Goal: Information Seeking & Learning: Learn about a topic

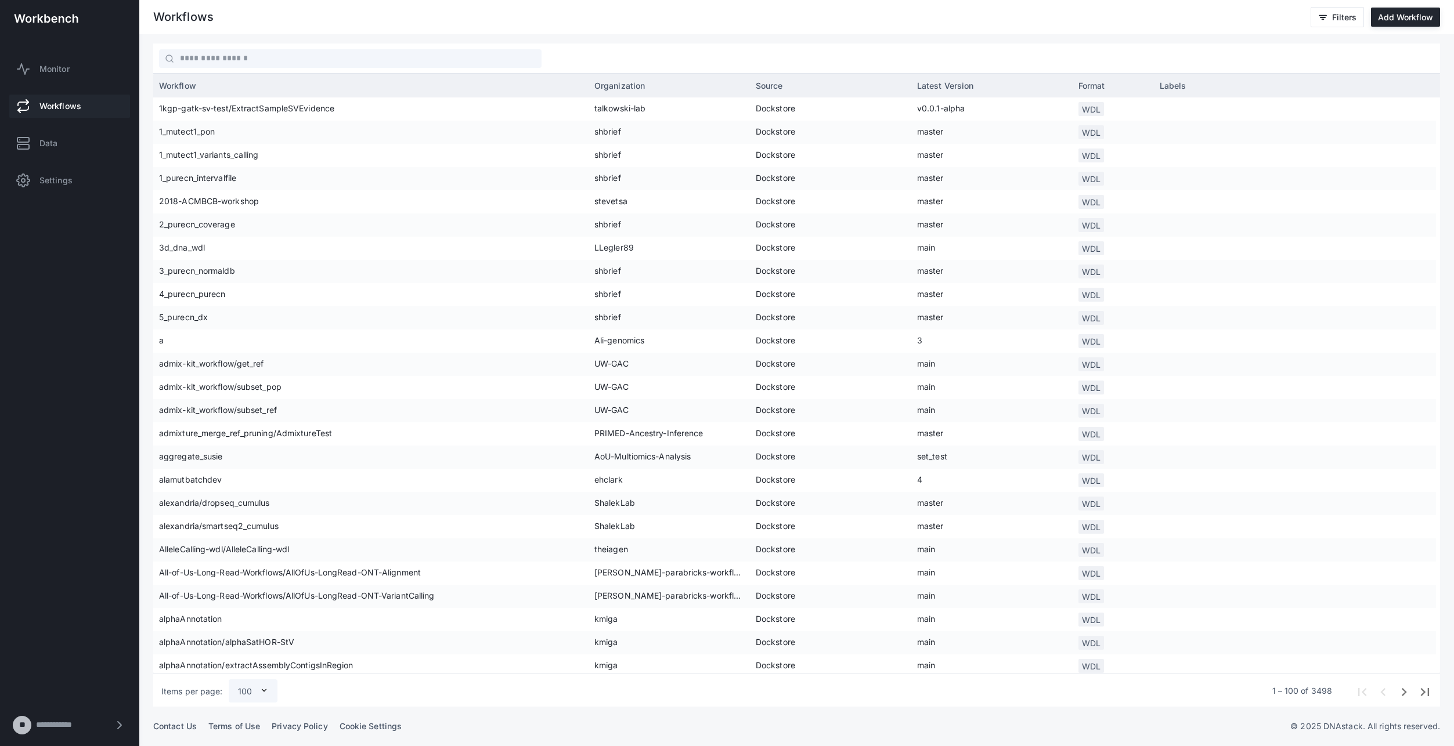
click at [55, 103] on span "Workflows" at bounding box center [60, 106] width 42 height 12
click at [57, 143] on span "Data" at bounding box center [48, 144] width 18 height 12
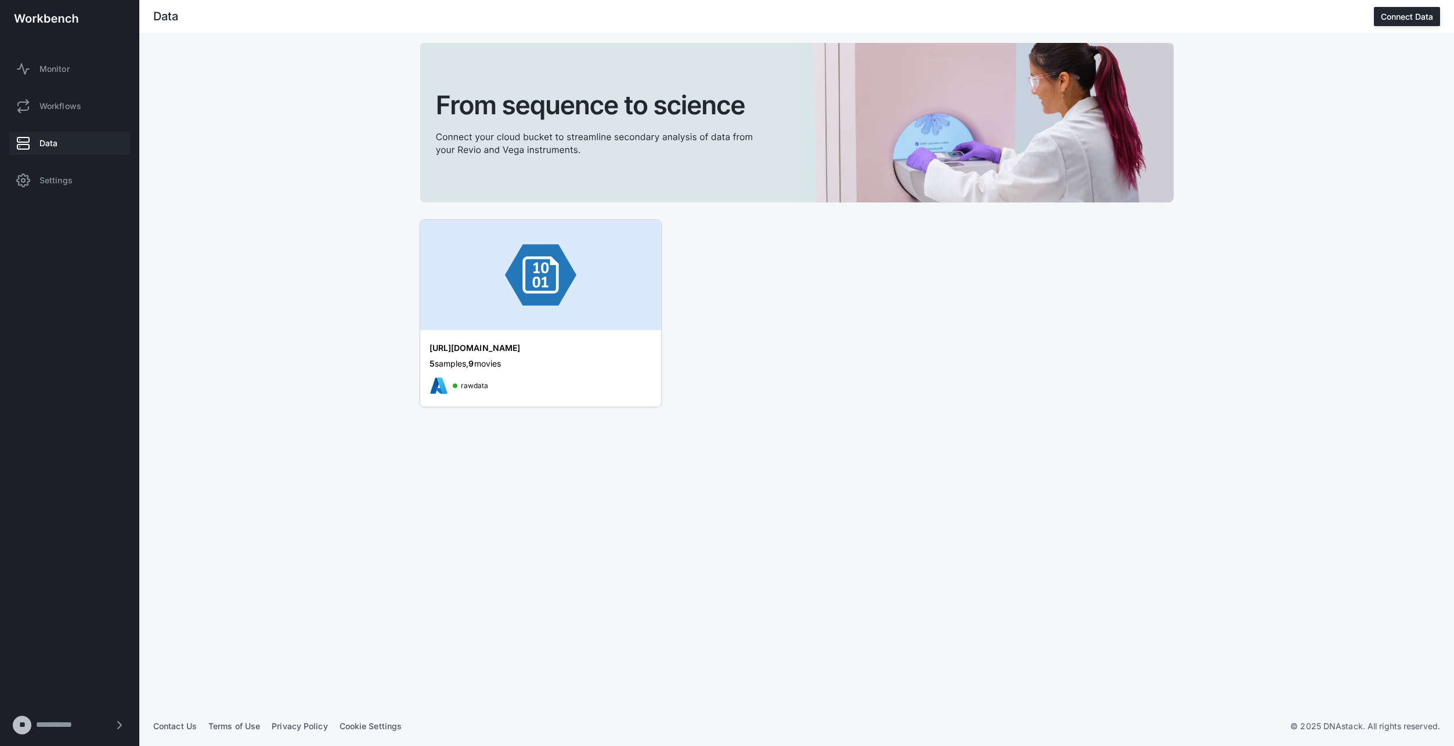
click at [520, 347] on div "[URL][DOMAIN_NAME]" at bounding box center [528, 348] width 197 height 12
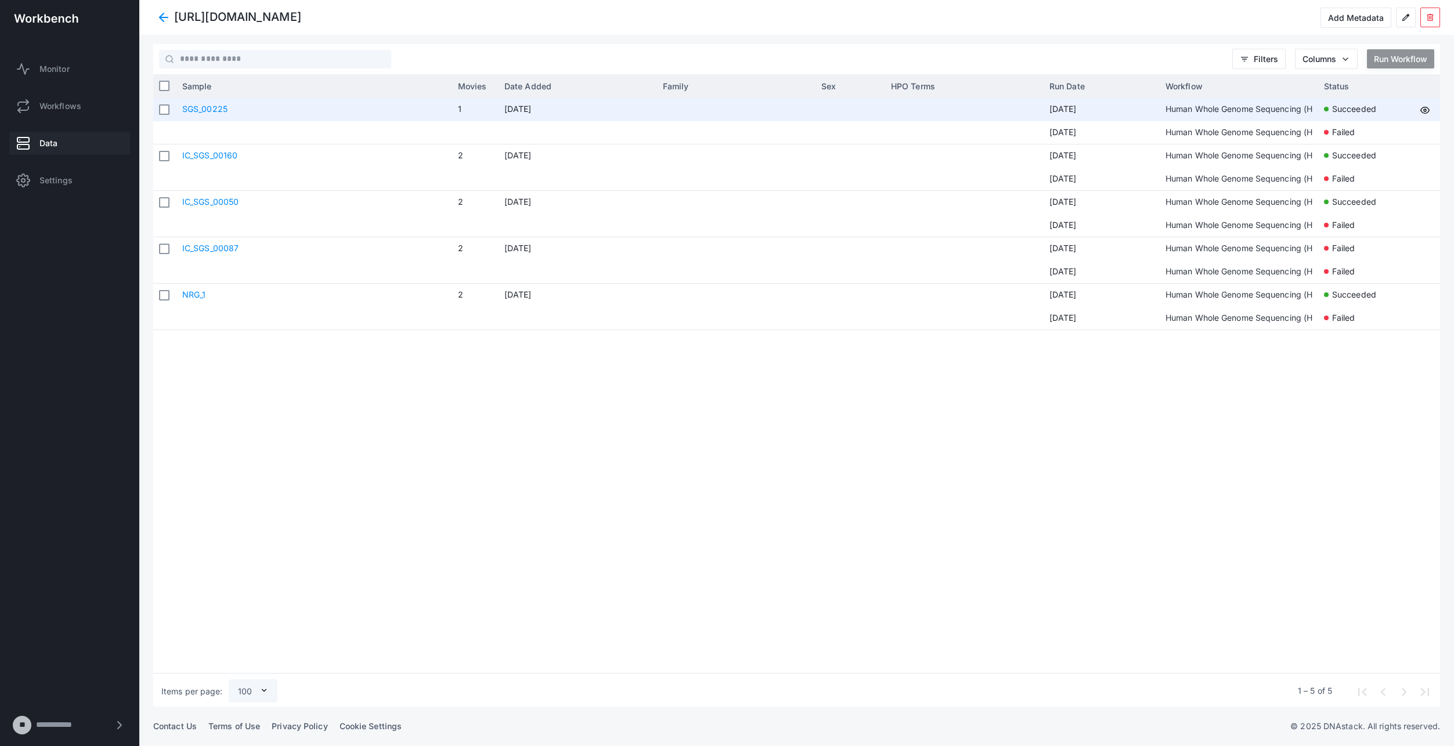
click at [189, 111] on link "SGS_00225" at bounding box center [204, 109] width 45 height 10
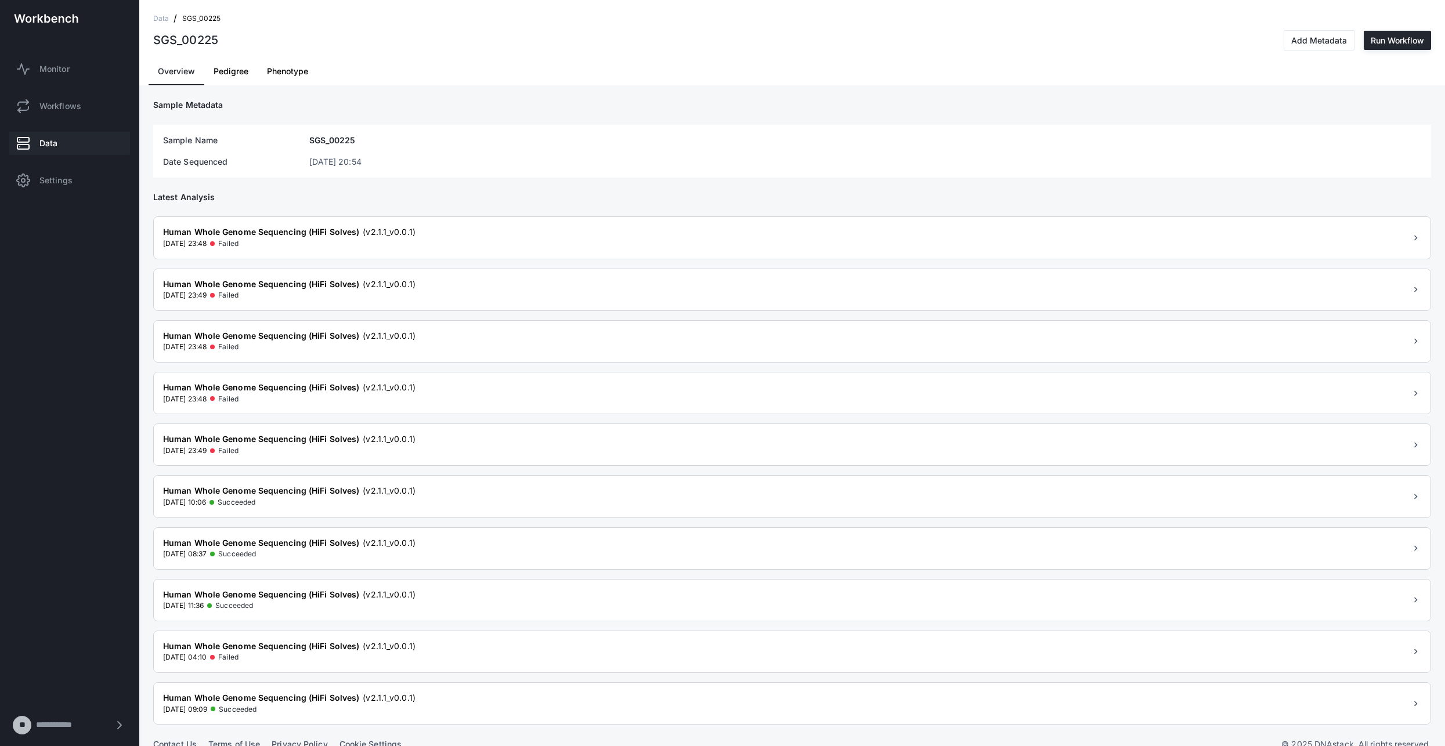
click at [281, 71] on span "Phenotype" at bounding box center [287, 71] width 41 height 8
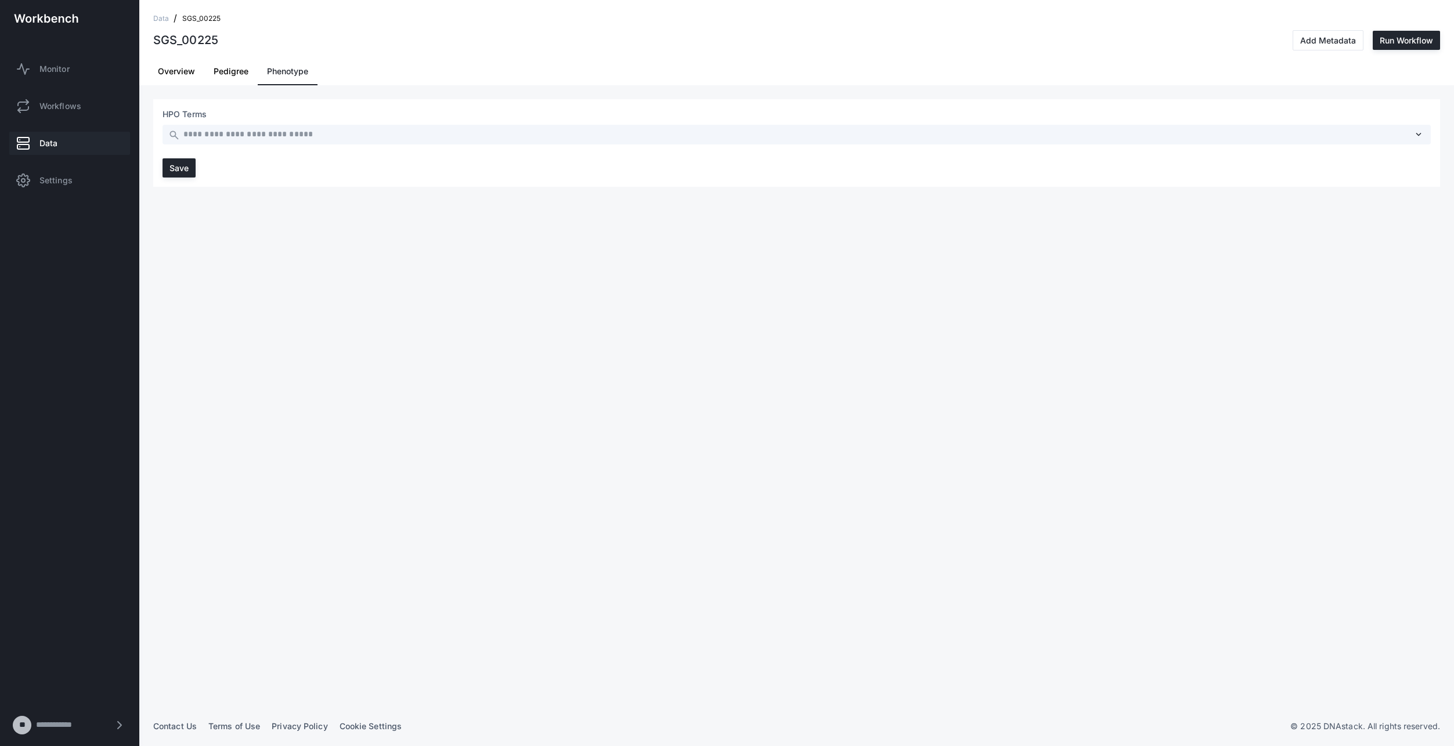
click at [281, 71] on span "Phenotype" at bounding box center [287, 71] width 41 height 8
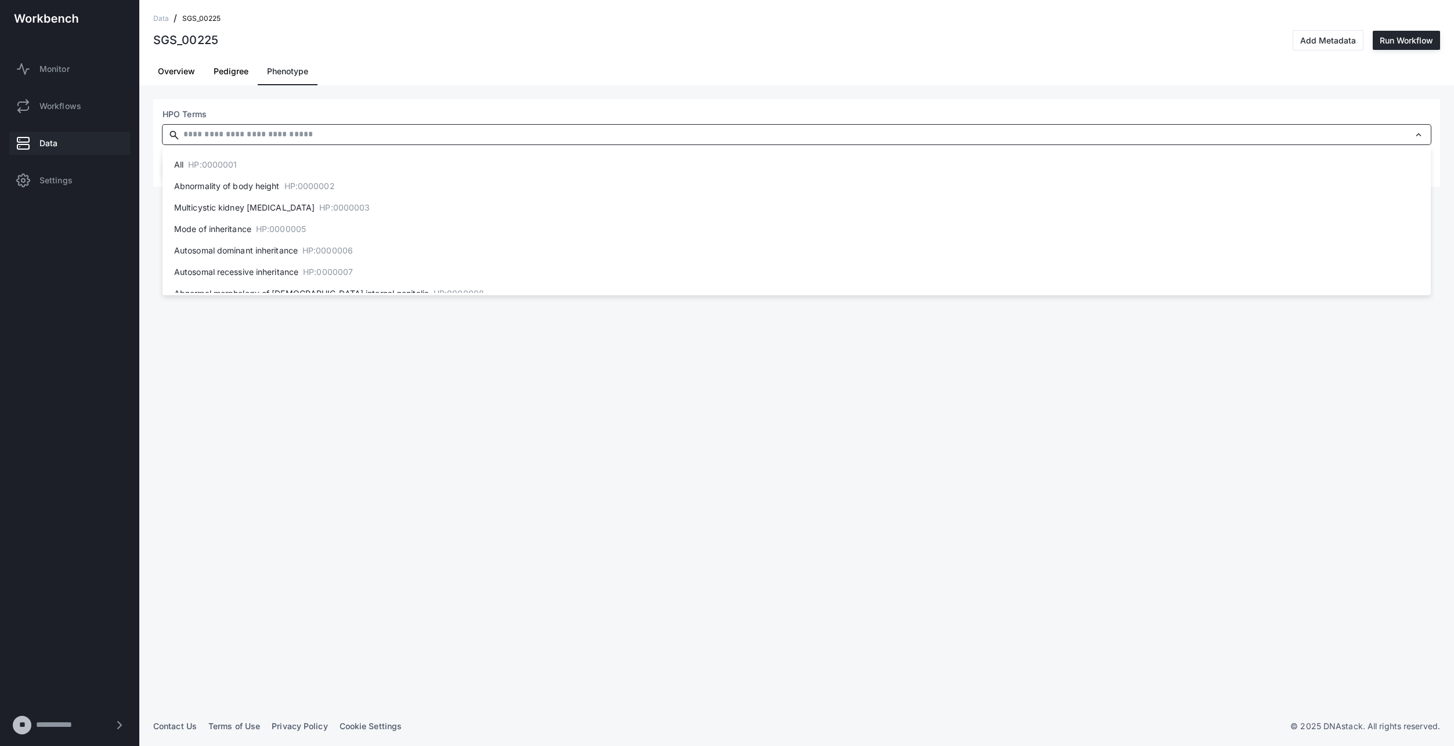
click at [243, 138] on input "text" at bounding box center [796, 134] width 1228 height 13
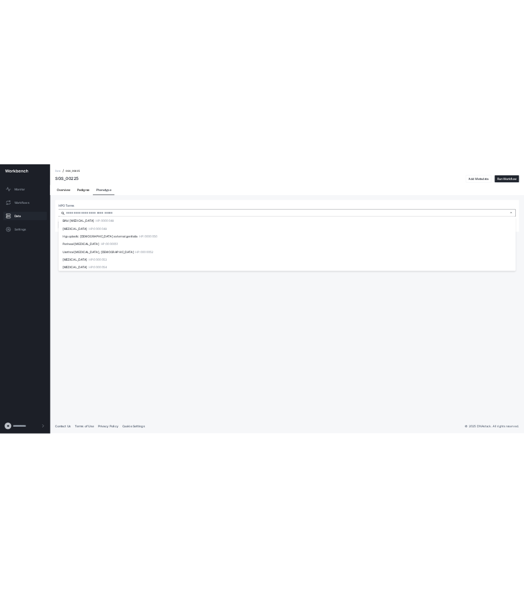
scroll to position [932, 0]
